Goal: Task Accomplishment & Management: Manage account settings

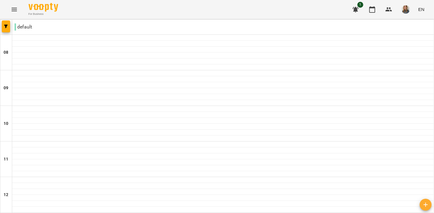
scroll to position [310, 0]
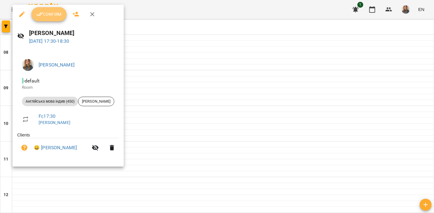
click at [63, 20] on button "Confirm" at bounding box center [48, 14] width 35 height 14
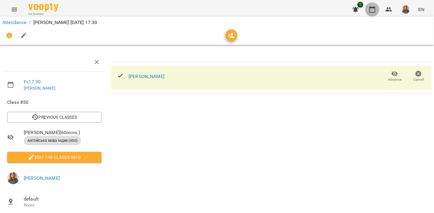
click at [375, 6] on icon "button" at bounding box center [371, 9] width 7 height 7
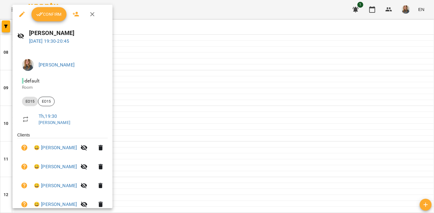
click at [57, 12] on span "Confirm" at bounding box center [49, 14] width 26 height 7
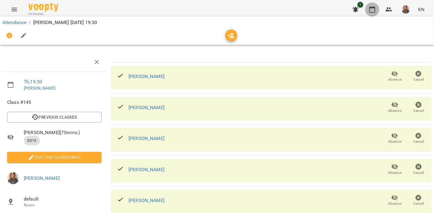
click at [375, 10] on icon "button" at bounding box center [372, 9] width 6 height 7
